Goal: Task Accomplishment & Management: Manage account settings

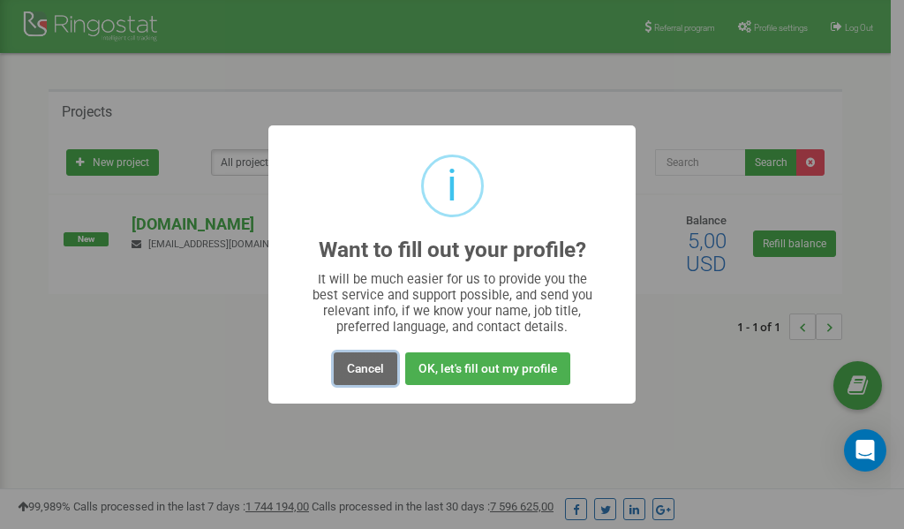
click at [359, 370] on button "Cancel" at bounding box center [366, 368] width 64 height 33
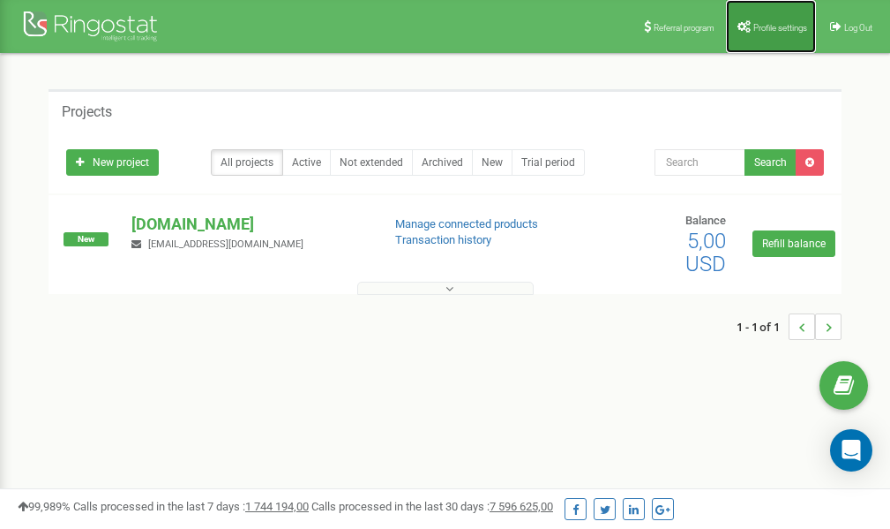
click at [773, 33] on link "Profile settings" at bounding box center [771, 26] width 90 height 53
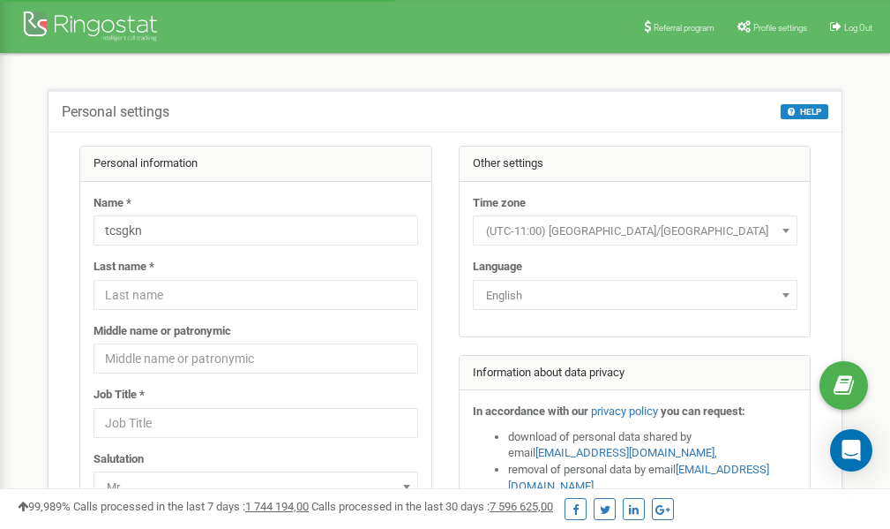
scroll to position [88, 0]
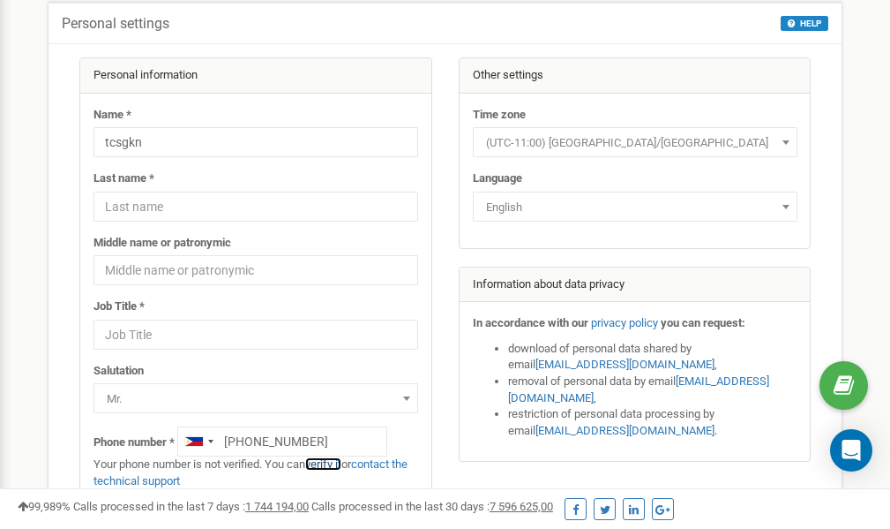
click at [330, 463] on link "verify it" at bounding box center [323, 463] width 36 height 13
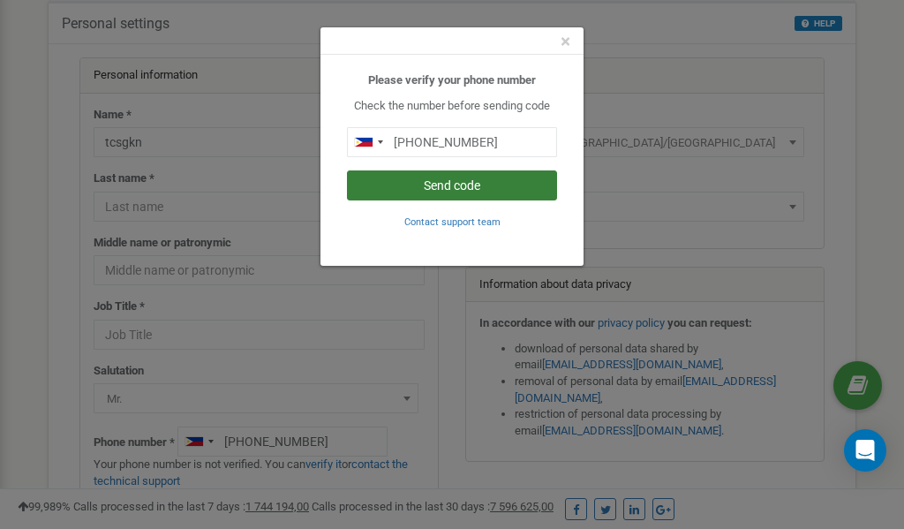
click at [469, 186] on button "Send code" at bounding box center [452, 185] width 210 height 30
